Goal: Task Accomplishment & Management: Complete application form

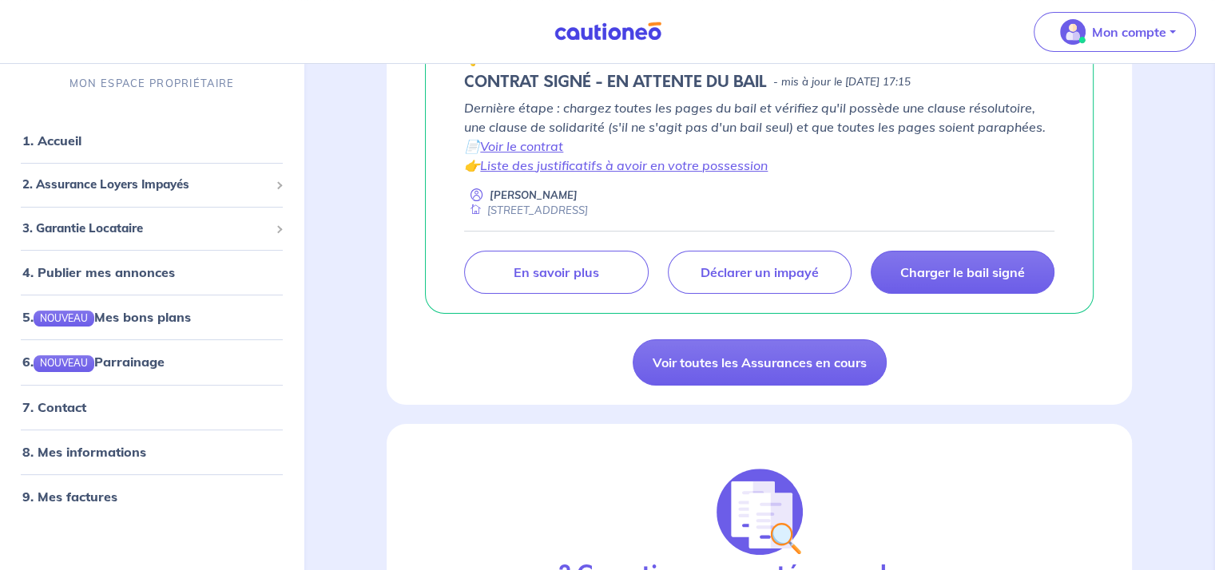
scroll to position [240, 0]
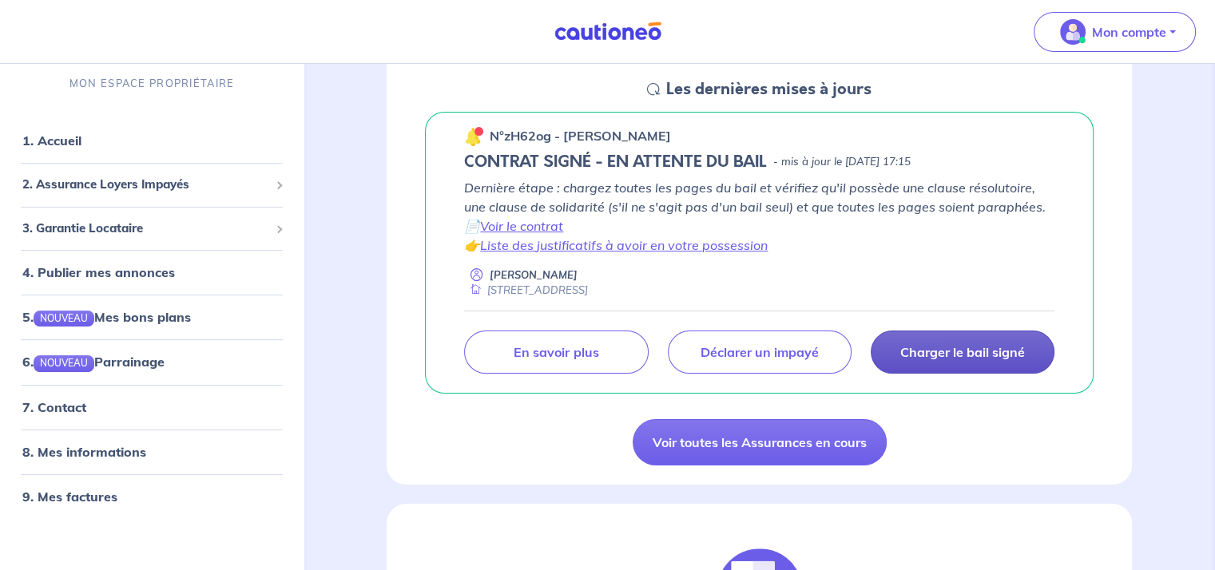
click at [964, 343] on link "Charger le bail signé" at bounding box center [963, 352] width 184 height 43
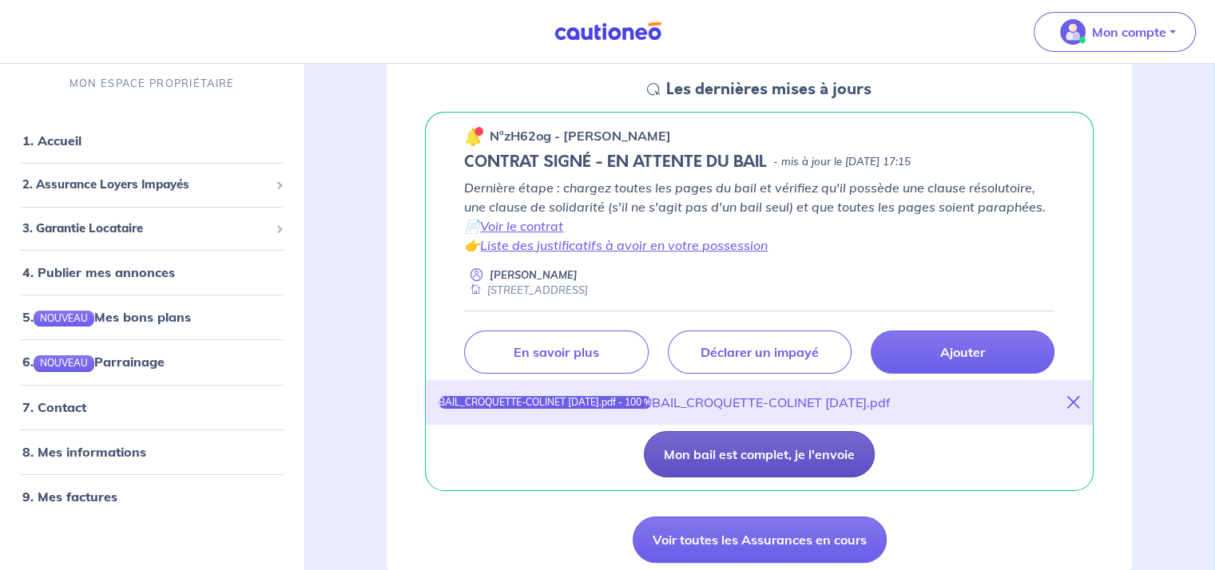
click at [805, 450] on button "Mon bail est complet, je l'envoie" at bounding box center [759, 454] width 231 height 46
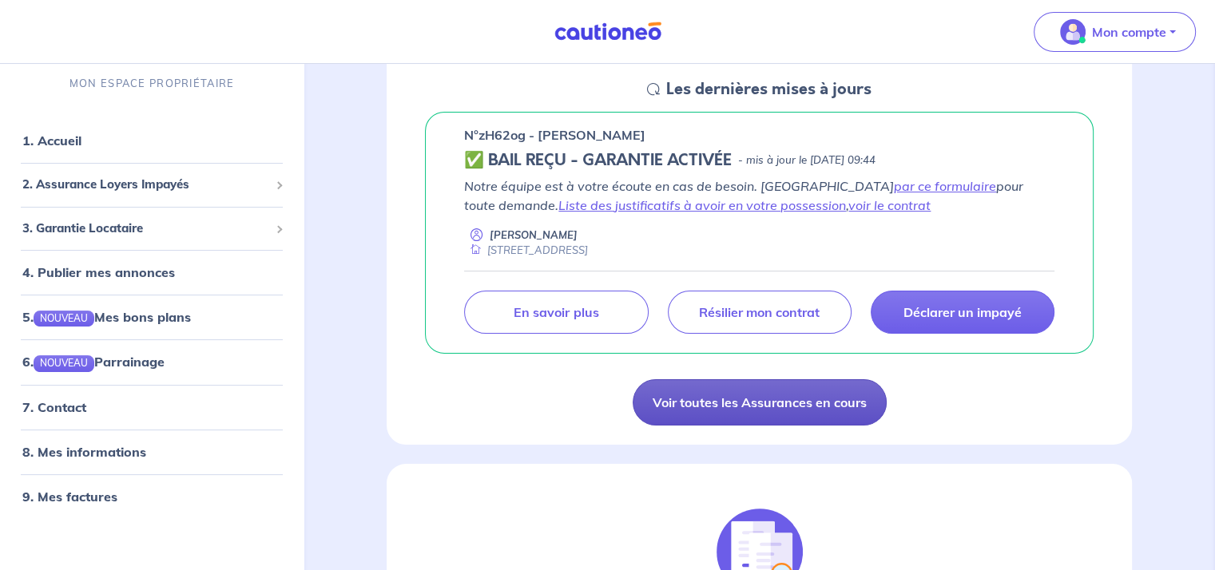
click at [790, 399] on link "Voir toutes les Assurances en cours" at bounding box center [760, 403] width 254 height 46
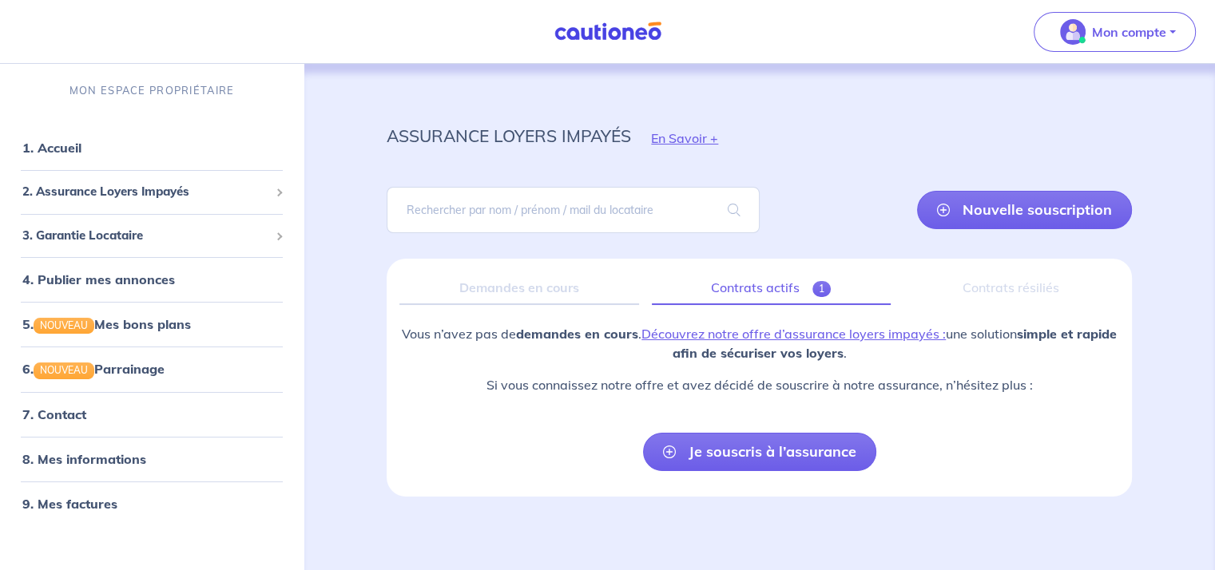
click at [739, 287] on link "Contrats actifs 1" at bounding box center [771, 289] width 239 height 34
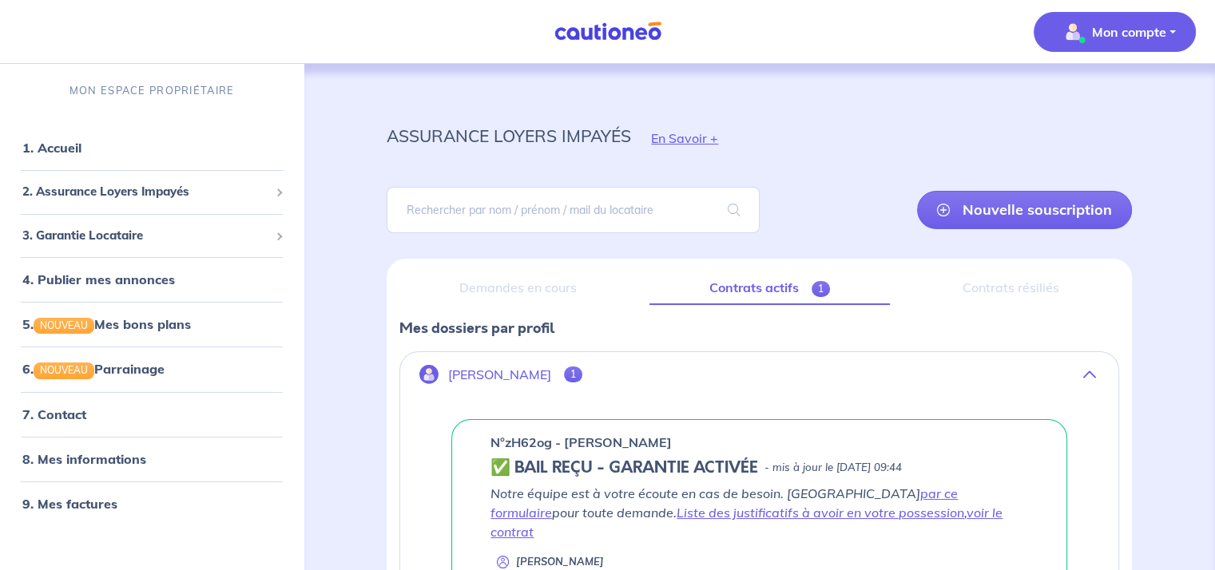
click at [1087, 46] on button "Mon compte" at bounding box center [1115, 32] width 162 height 40
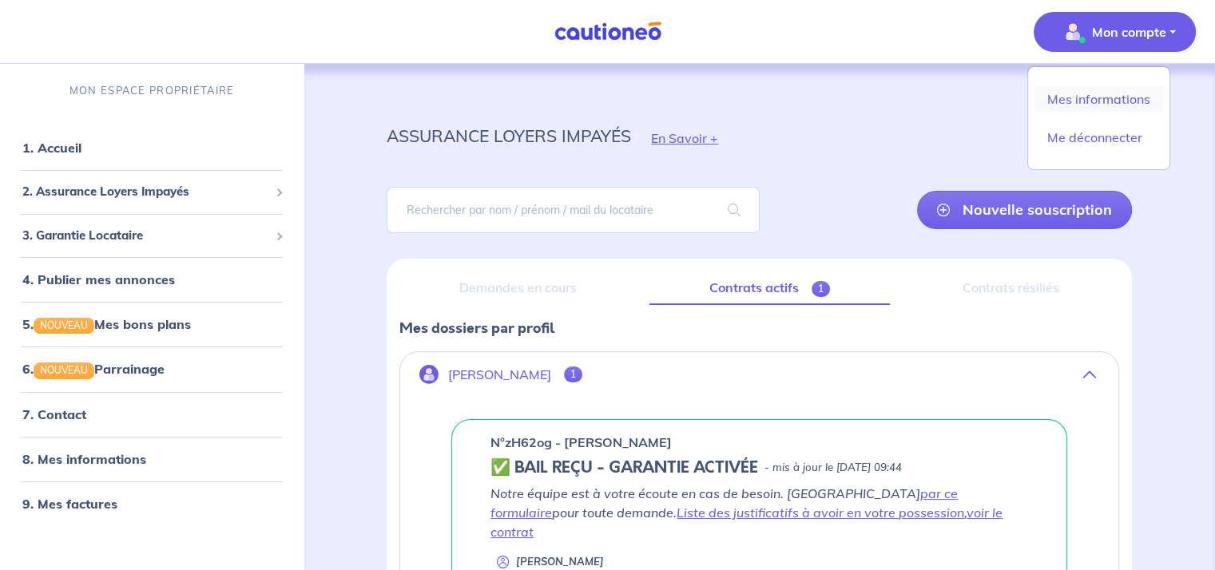
click at [1093, 90] on link "Mes informations" at bounding box center [1099, 99] width 129 height 26
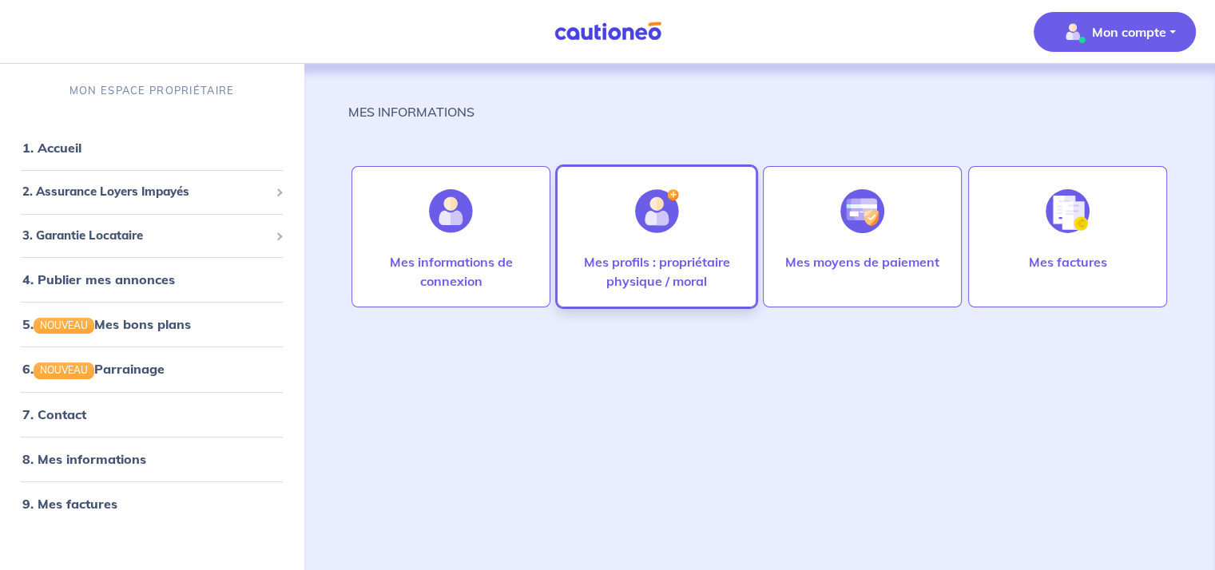
click at [688, 245] on div at bounding box center [657, 211] width 70 height 82
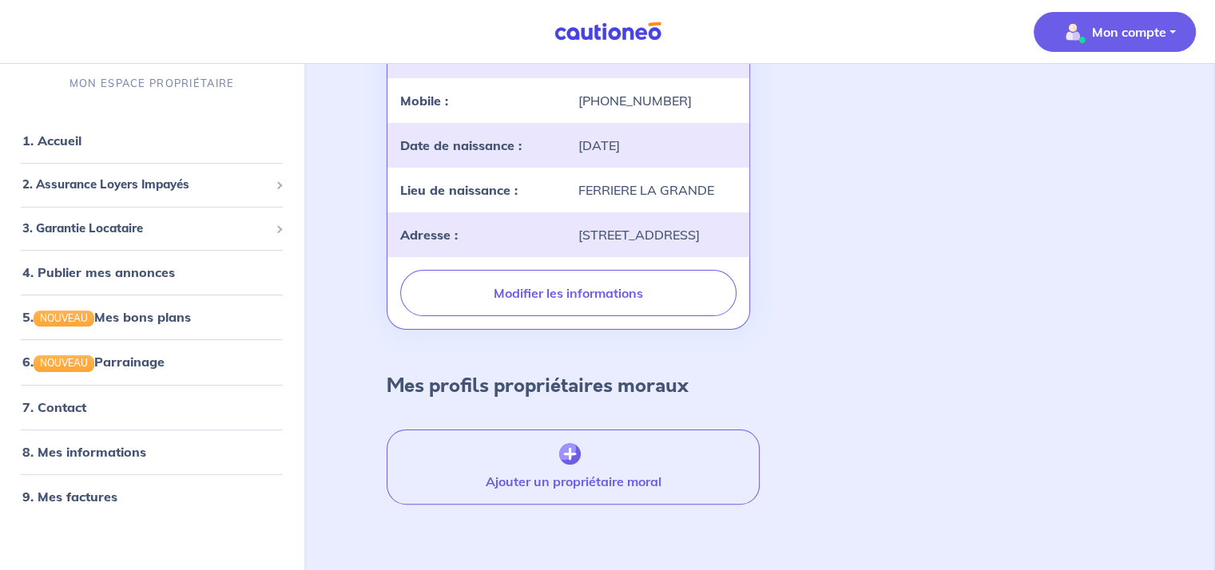
scroll to position [348, 0]
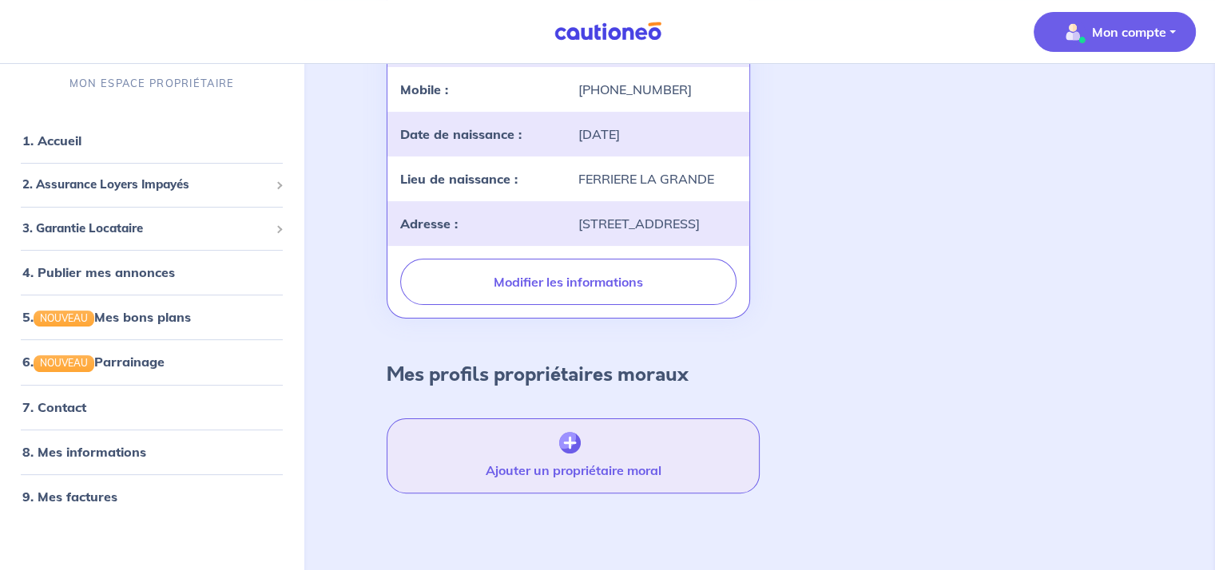
click at [581, 446] on button "Ajouter un propriétaire moral" at bounding box center [573, 456] width 372 height 75
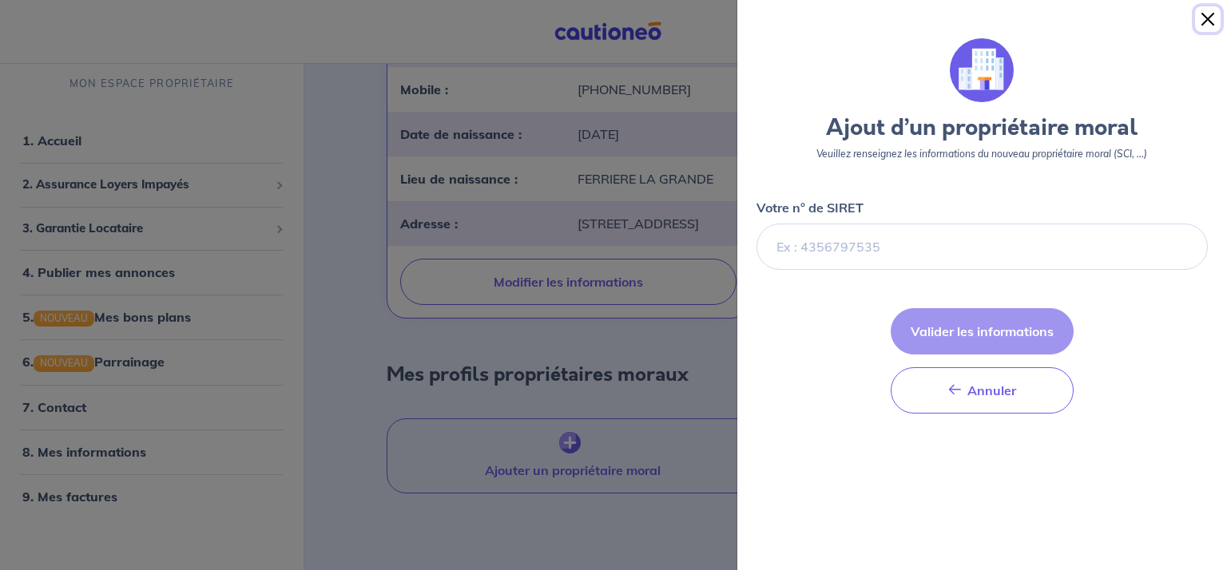
click at [1200, 25] on button "Close" at bounding box center [1208, 19] width 26 height 26
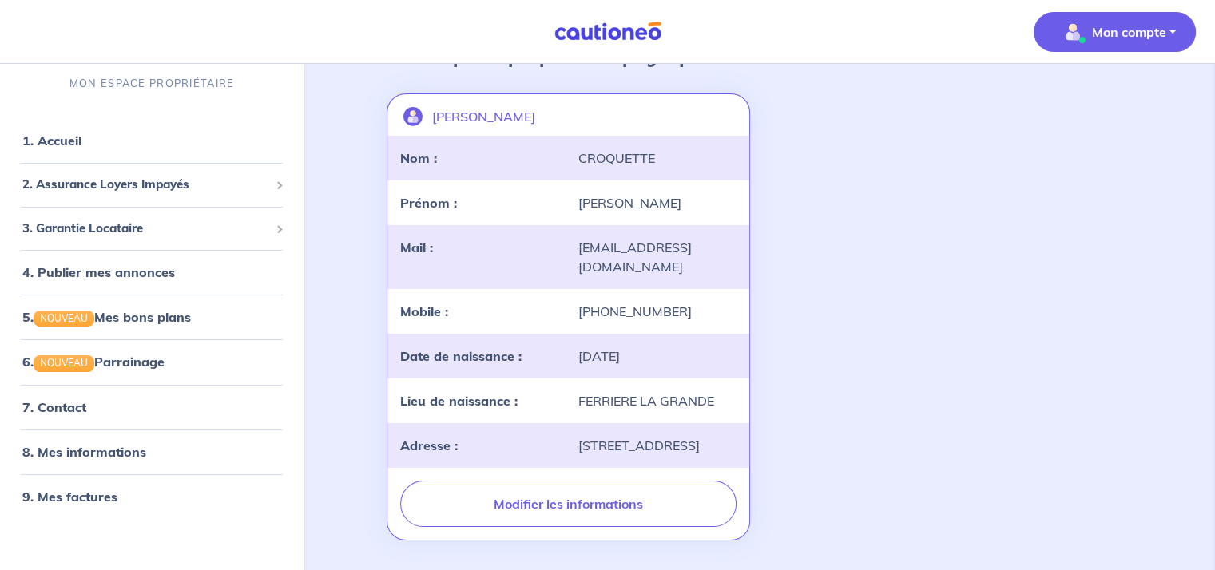
scroll to position [0, 0]
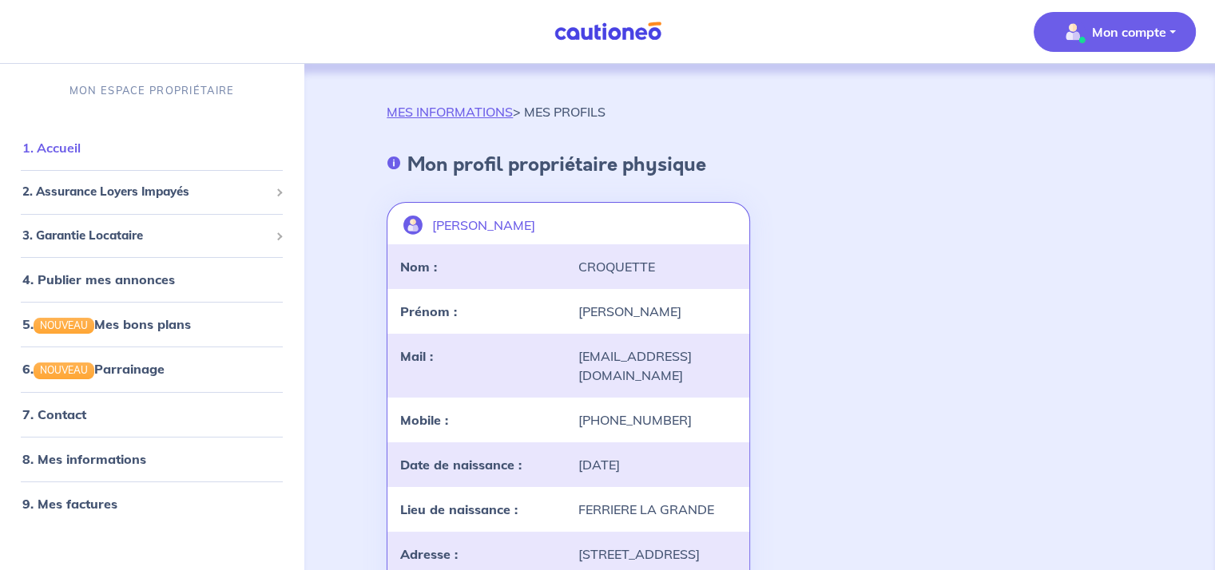
click at [81, 149] on link "1. Accueil" at bounding box center [51, 148] width 58 height 16
